Goal: Obtain resource: Obtain resource

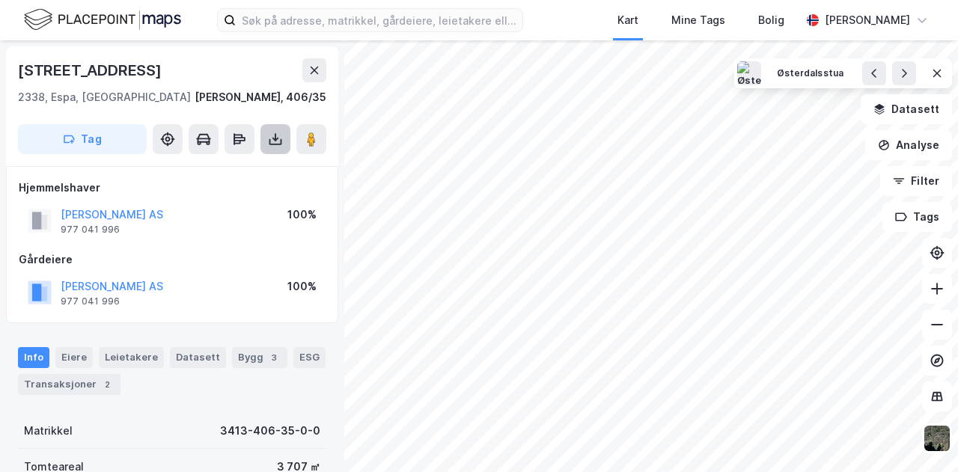
click at [277, 143] on icon at bounding box center [275, 139] width 15 height 15
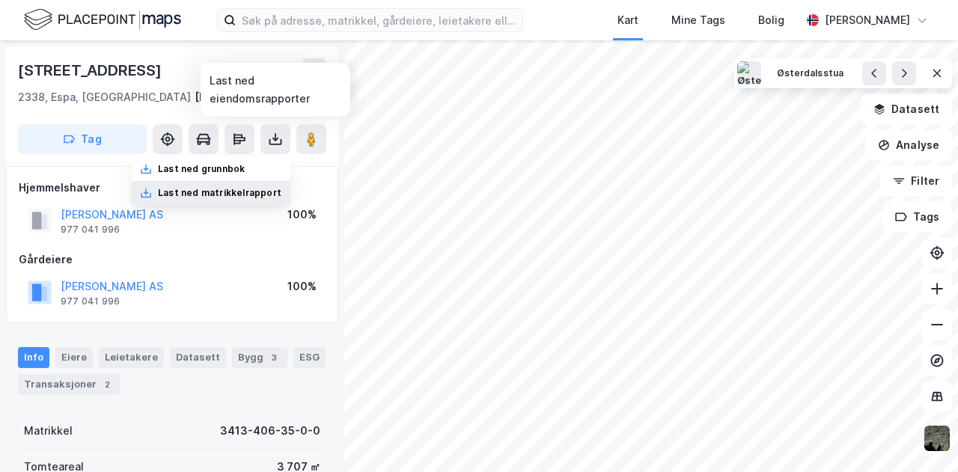
click at [243, 195] on div "Last ned matrikkelrapport" at bounding box center [219, 193] width 123 height 12
click at [193, 170] on div "Last ned grunnbok" at bounding box center [201, 169] width 87 height 12
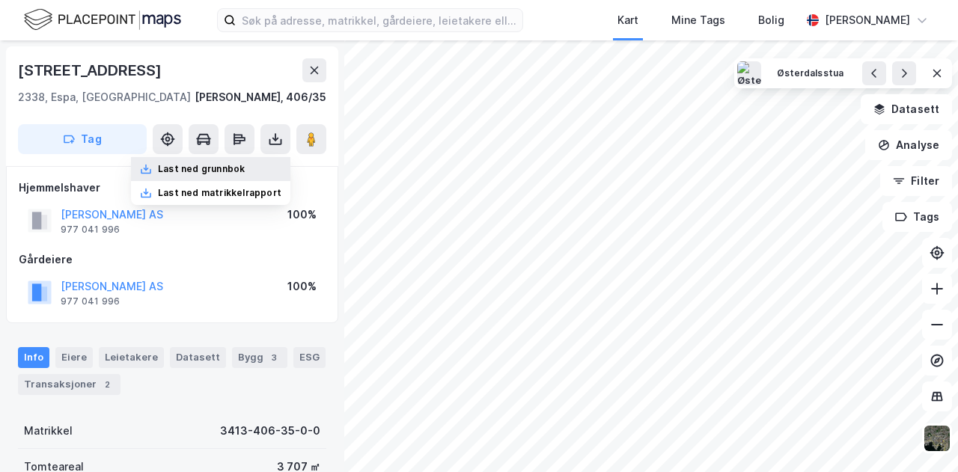
click at [204, 173] on div "Last ned grunnbok" at bounding box center [201, 169] width 87 height 12
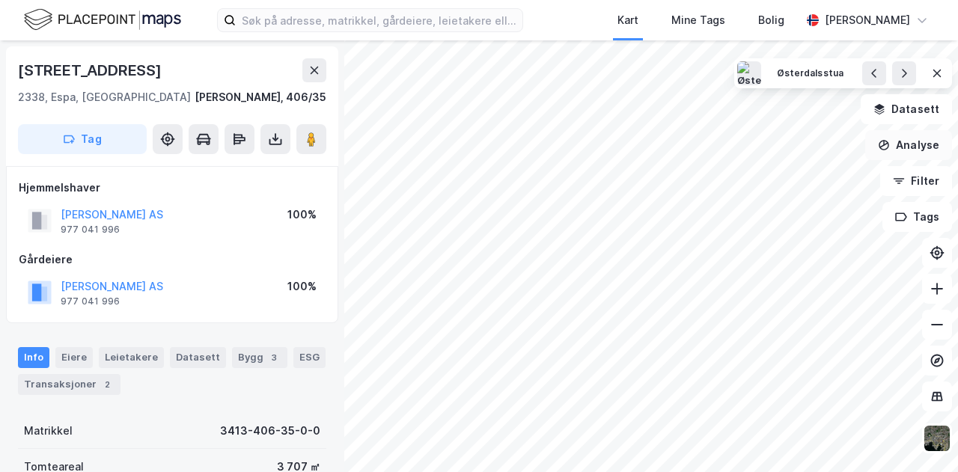
click at [921, 142] on button "Analyse" at bounding box center [908, 145] width 87 height 30
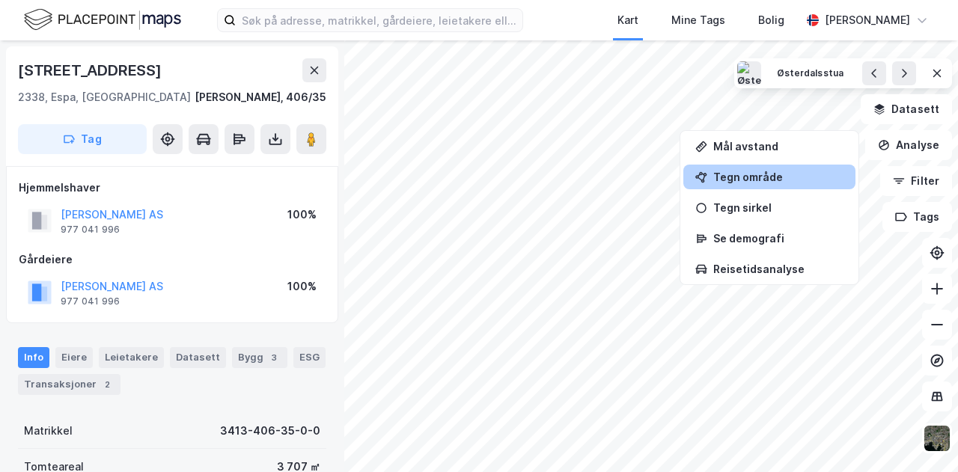
click at [745, 171] on div "Tegn område" at bounding box center [778, 177] width 130 height 13
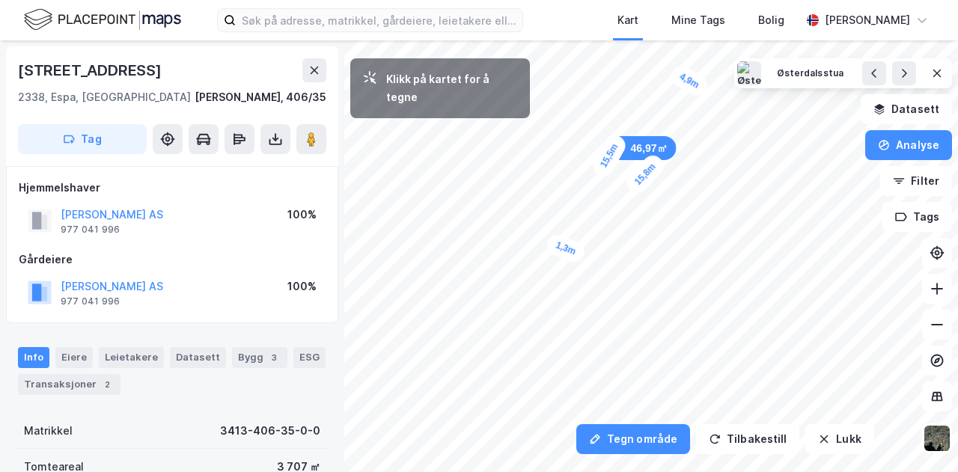
click at [573, 252] on div "1,3m" at bounding box center [565, 248] width 43 height 33
click at [558, 281] on div "2,4m" at bounding box center [566, 266] width 37 height 43
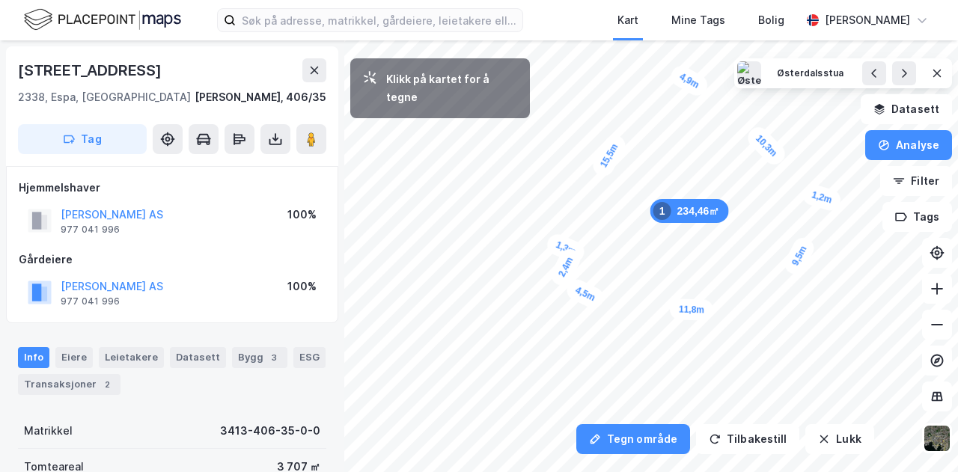
click at [814, 196] on div "1,2m" at bounding box center [821, 197] width 43 height 31
click at [748, 250] on div "2,2m" at bounding box center [762, 257] width 43 height 34
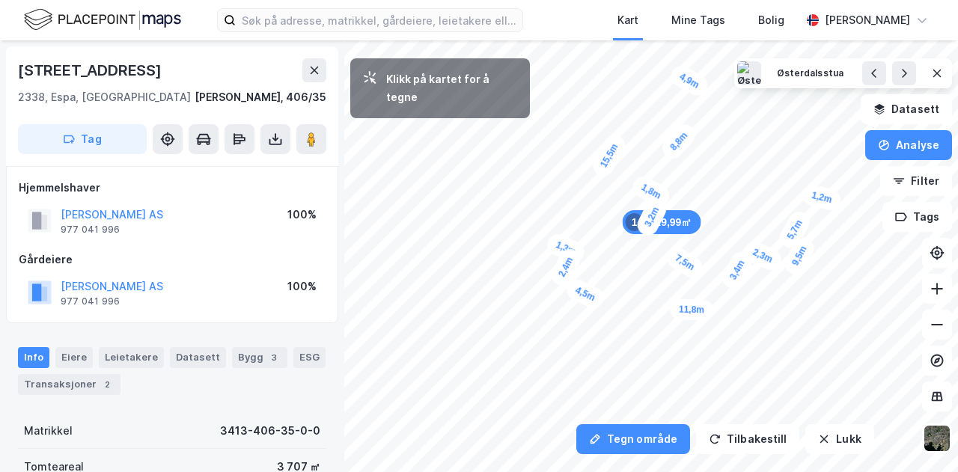
click at [640, 185] on div "1,8m" at bounding box center [650, 191] width 43 height 37
click at [713, 131] on div "2,6m" at bounding box center [715, 114] width 28 height 41
